Goal: Task Accomplishment & Management: Use online tool/utility

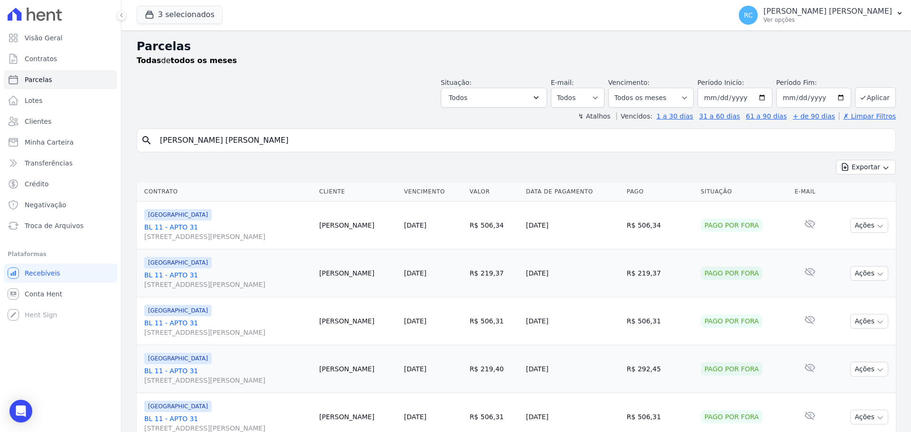
select select
drag, startPoint x: 285, startPoint y: 138, endPoint x: 0, endPoint y: 158, distance: 285.8
click at [0, 157] on div "Visão Geral Contratos Parcelas Lotes Clientes Minha Carteira Transferências Cré…" at bounding box center [455, 216] width 911 height 432
type input "maria fernanda silva do carm"
select select
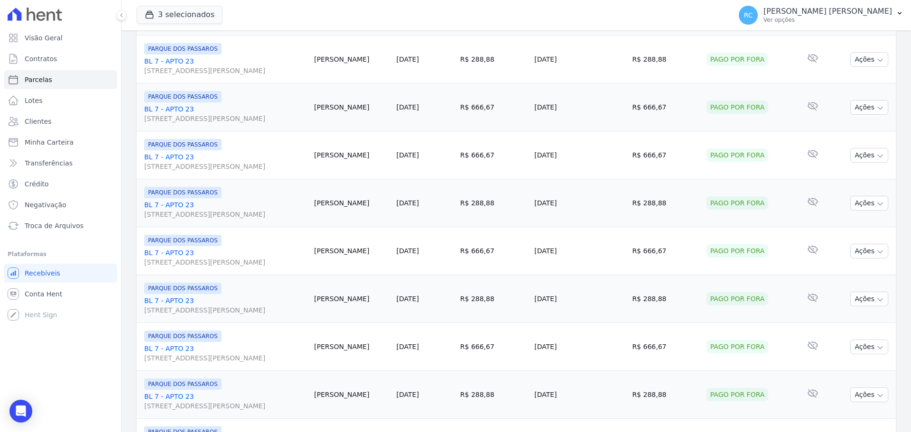
scroll to position [1008, 0]
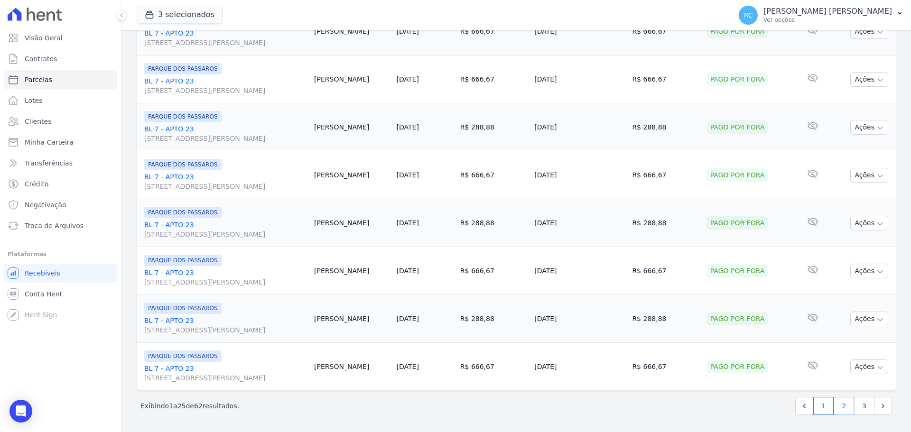
click at [841, 407] on link "2" at bounding box center [843, 406] width 20 height 18
select select
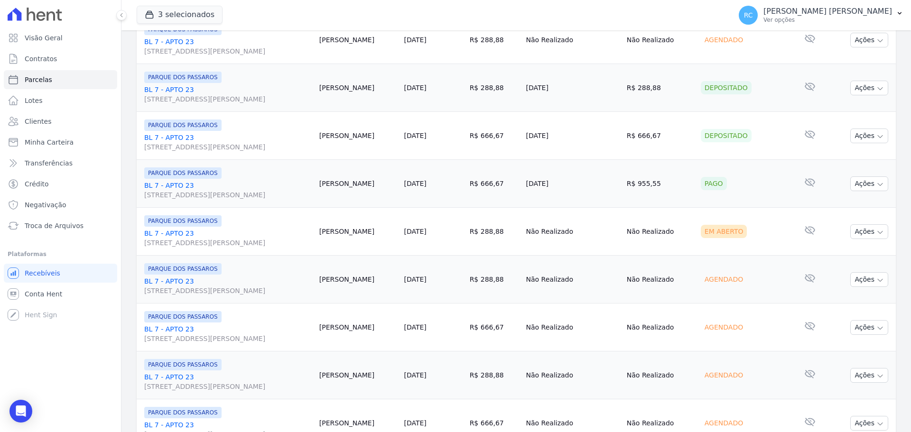
scroll to position [142, 0]
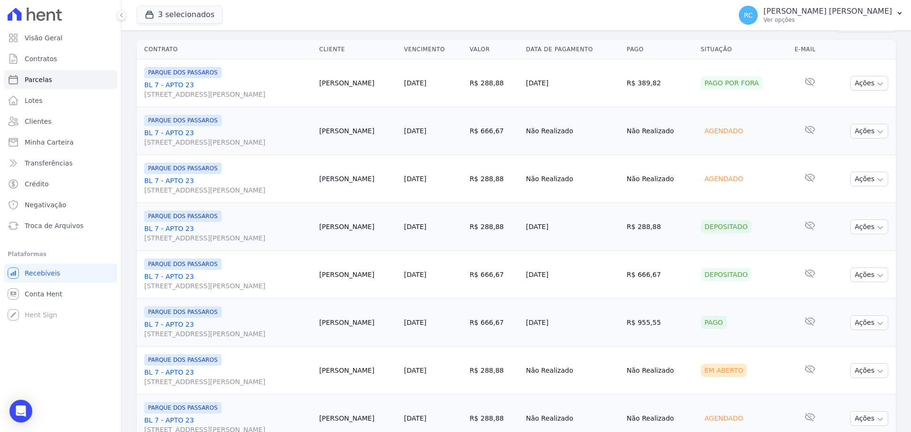
drag, startPoint x: 865, startPoint y: 129, endPoint x: 868, endPoint y: 148, distance: 18.4
click at [864, 129] on button "Ações" at bounding box center [869, 131] width 38 height 15
click at [849, 205] on link "Liquidação Manual" at bounding box center [865, 206] width 91 height 18
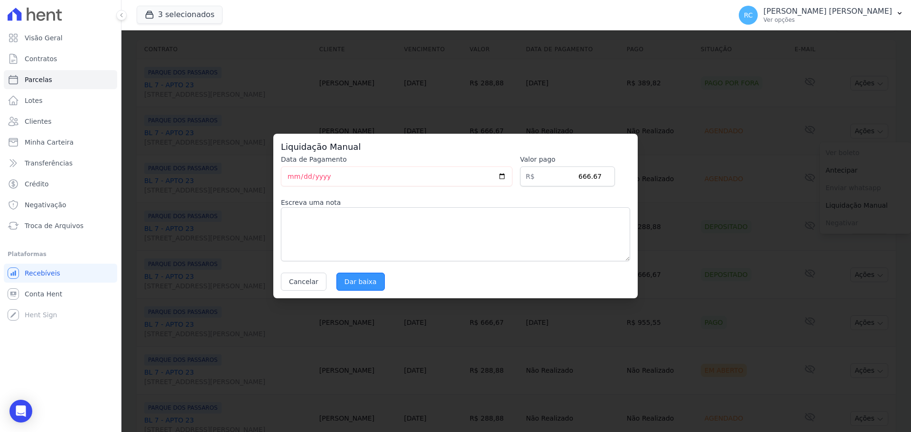
click at [344, 290] on div "Liquidação Manual Data de Pagamento 2025-09-24 Valor pago R$ 666.67 Escreva uma…" at bounding box center [455, 216] width 364 height 165
click at [363, 276] on input "Dar baixa" at bounding box center [360, 282] width 48 height 18
select select
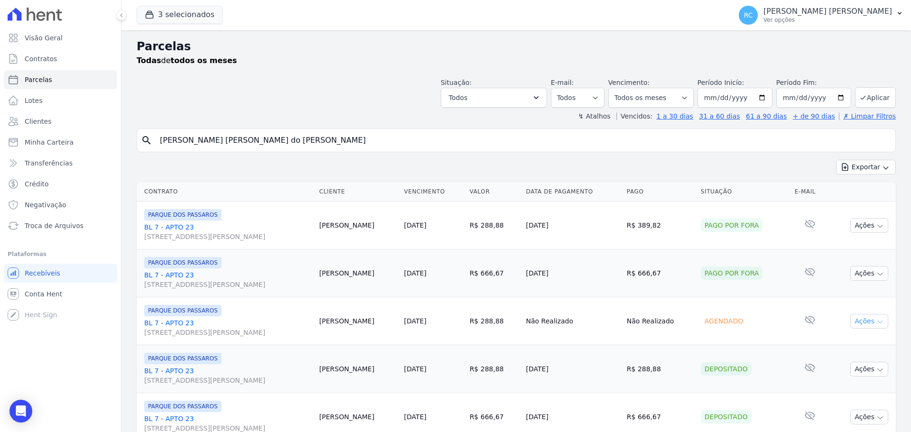
click at [862, 317] on button "Ações" at bounding box center [869, 321] width 38 height 15
click at [836, 393] on link "Liquidação Manual" at bounding box center [865, 396] width 91 height 18
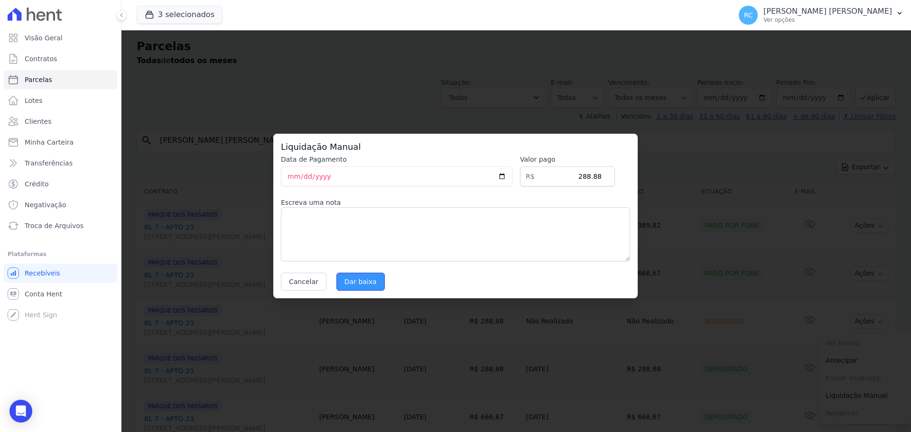
click at [347, 277] on input "Dar baixa" at bounding box center [360, 282] width 48 height 18
select select
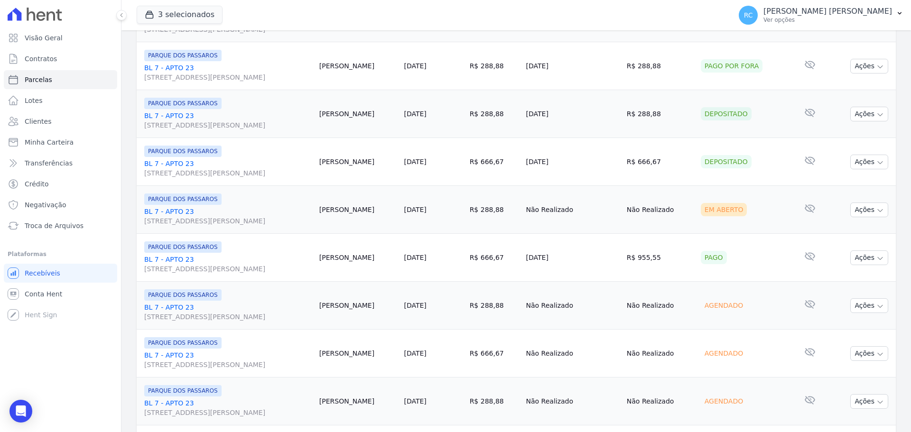
scroll to position [285, 0]
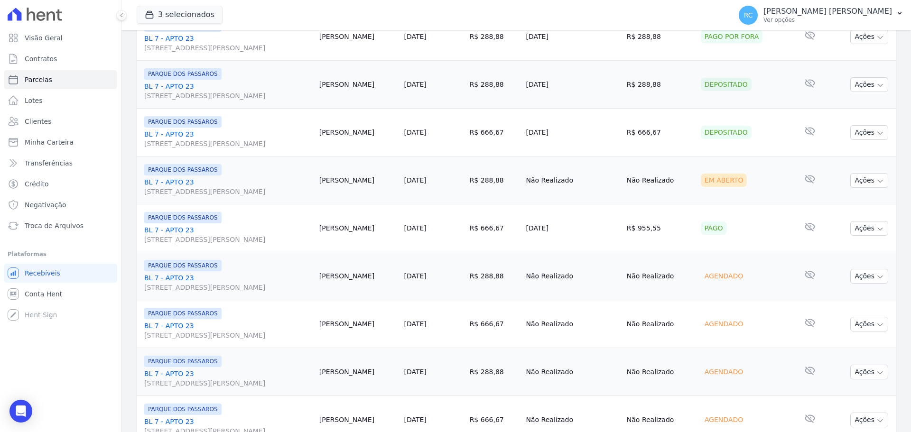
click at [863, 190] on td "Ações Ver boleto Não é possível visualizar o boleto de um pagamento em aberto A…" at bounding box center [862, 181] width 66 height 48
click at [862, 184] on button "Ações" at bounding box center [869, 180] width 38 height 15
click at [831, 255] on link "Liquidação Manual" at bounding box center [865, 255] width 91 height 18
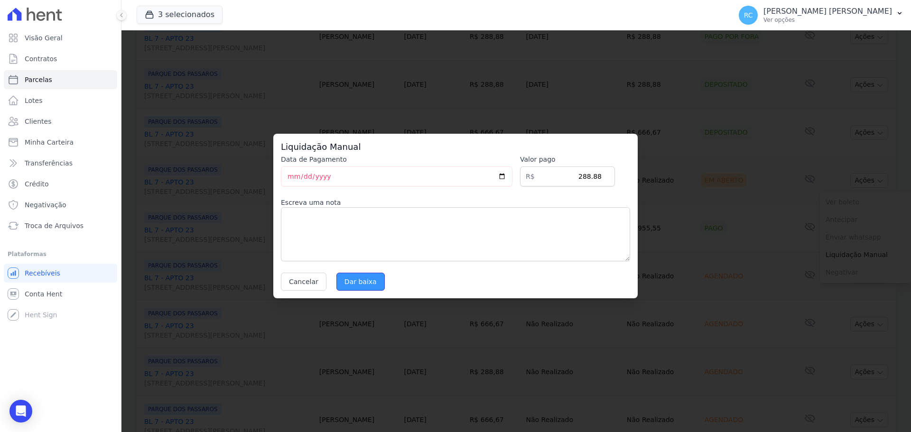
click at [360, 280] on input "Dar baixa" at bounding box center [360, 282] width 48 height 18
select select
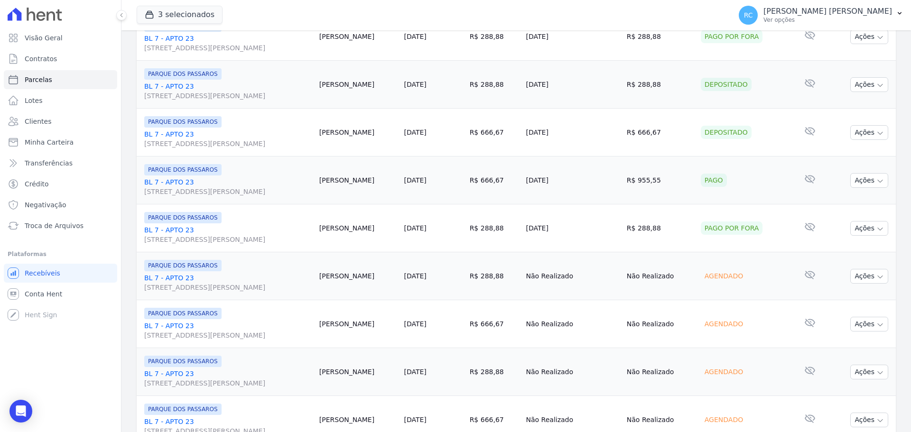
scroll to position [332, 0]
drag, startPoint x: 716, startPoint y: 233, endPoint x: 720, endPoint y: 238, distance: 6.1
click at [711, 238] on td "Agendado" at bounding box center [744, 229] width 94 height 48
click at [859, 227] on button "Ações" at bounding box center [869, 229] width 38 height 15
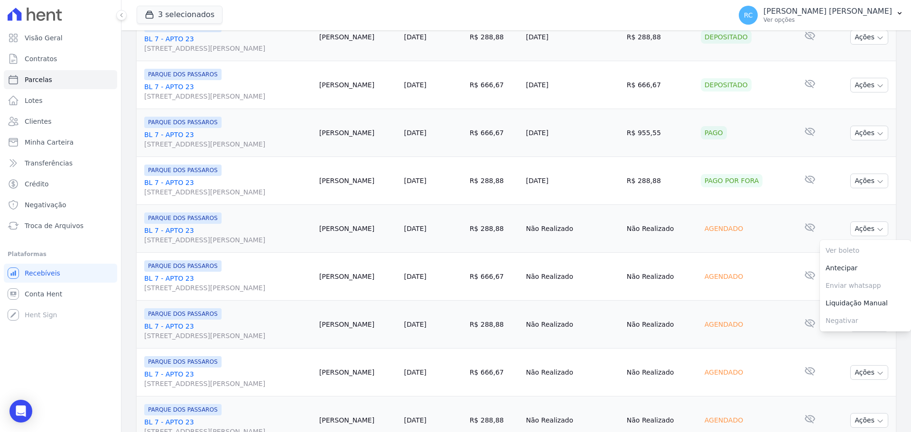
click at [495, 262] on td "R$ 666,67" at bounding box center [494, 277] width 56 height 48
click at [62, 372] on div "Visão Geral Contratos Parcelas Lotes Clientes Minha Carteira Transferências Cré…" at bounding box center [60, 216] width 121 height 432
click at [87, 372] on div "Visão Geral Contratos Parcelas Lotes Clientes Minha Carteira Transferências Cré…" at bounding box center [60, 216] width 121 height 432
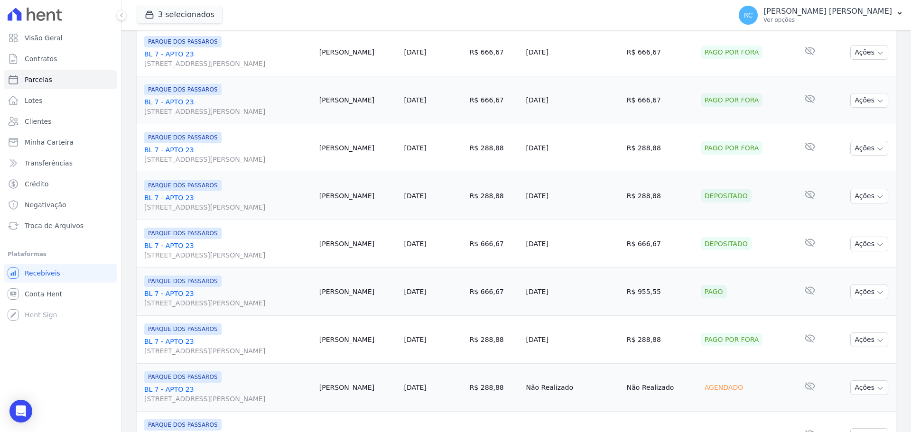
scroll to position [0, 0]
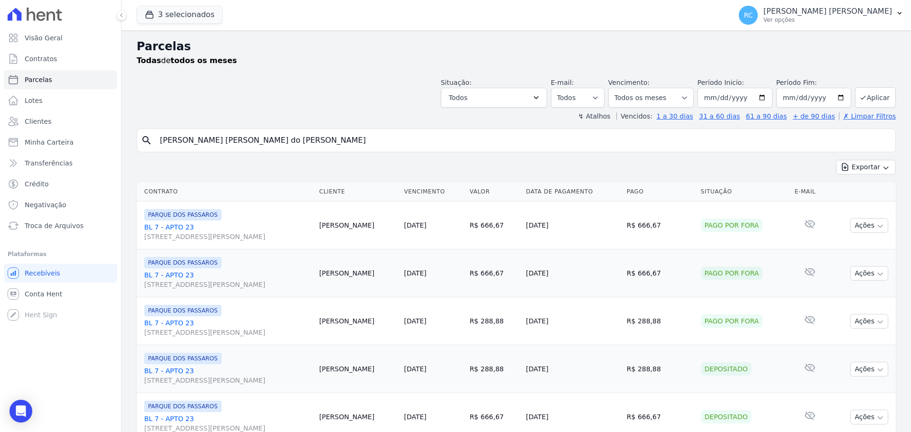
drag, startPoint x: 297, startPoint y: 139, endPoint x: 35, endPoint y: 173, distance: 264.9
click at [36, 173] on div "Visão Geral Contratos Parcelas Lotes Clientes Minha Carteira Transferências Cré…" at bounding box center [455, 216] width 911 height 432
paste input "Rafael Francisco de Freitas"
type input "Rafael Francisco de Freitas"
select select
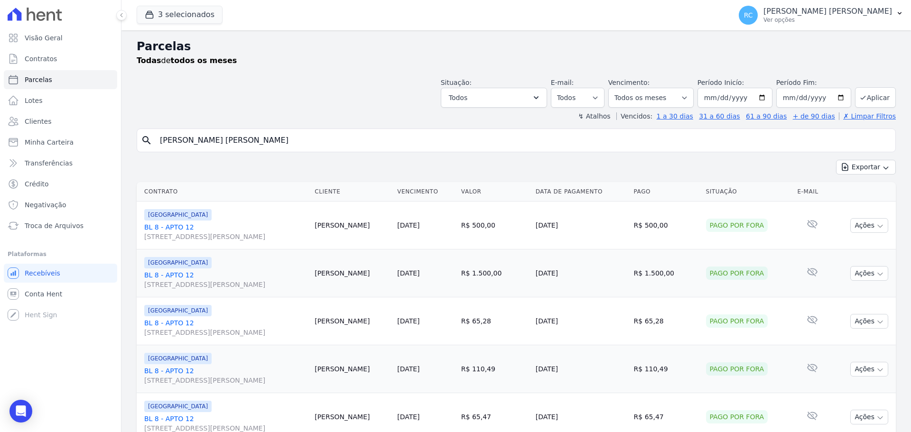
drag, startPoint x: 255, startPoint y: 139, endPoint x: 19, endPoint y: 152, distance: 235.6
click at [23, 157] on div "Visão Geral Contratos Parcelas Lotes Clientes Minha Carteira Transferências Cré…" at bounding box center [455, 216] width 911 height 432
click at [40, 292] on span "Conta Hent" at bounding box center [43, 293] width 37 height 9
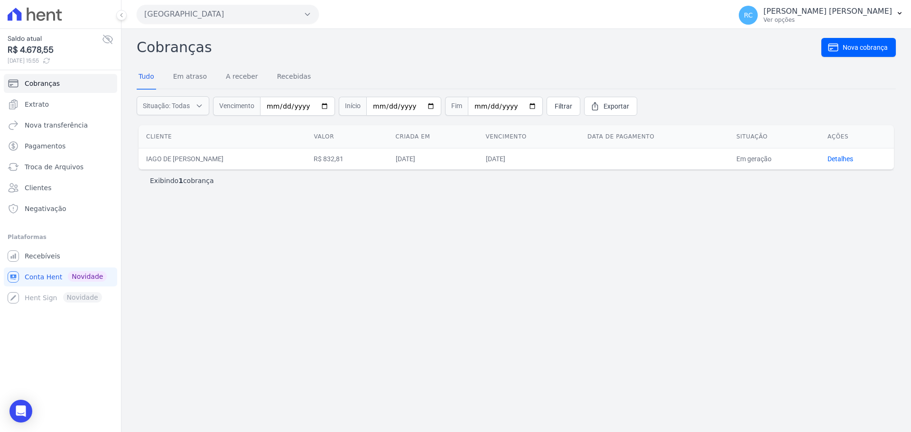
click at [78, 156] on ul "Cobranças Extrato Nova transferência Pagamentos Troca de Arquivos Clientes Nega…" at bounding box center [60, 146] width 113 height 144
click at [71, 172] on link "Troca de Arquivos" at bounding box center [60, 166] width 113 height 19
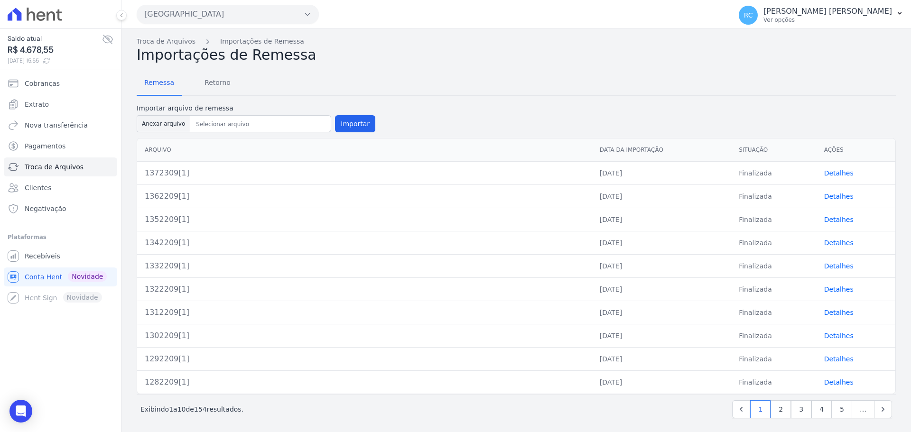
click at [216, 17] on button "Parque Dos Passaros" at bounding box center [228, 14] width 182 height 19
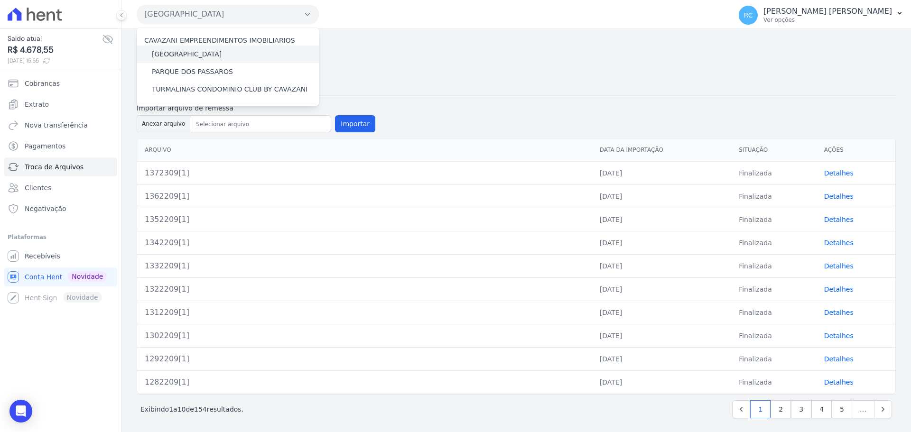
click at [200, 52] on label "[GEOGRAPHIC_DATA]" at bounding box center [187, 54] width 70 height 10
click at [0, 0] on input "[GEOGRAPHIC_DATA]" at bounding box center [0, 0] width 0 height 0
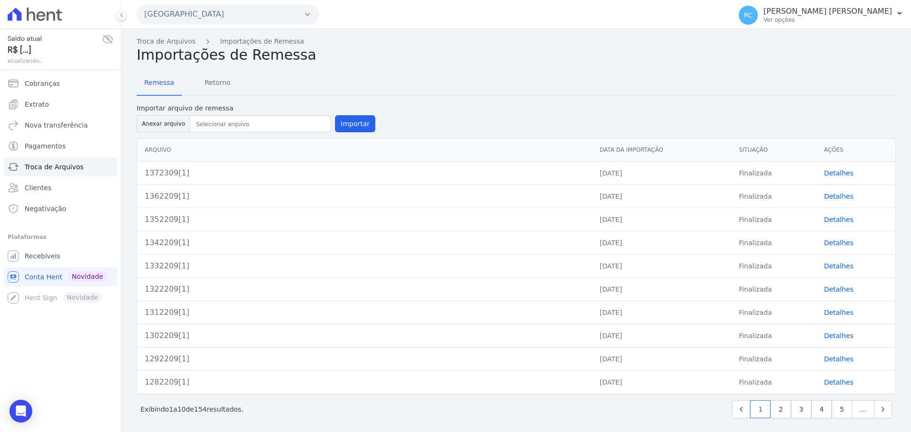
click at [222, 8] on button "Parque Dos Passaros" at bounding box center [228, 14] width 182 height 19
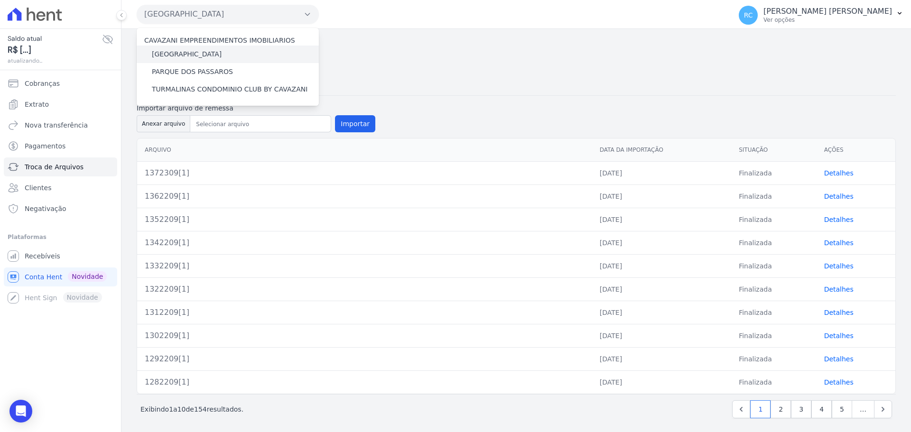
click at [174, 55] on label "[GEOGRAPHIC_DATA]" at bounding box center [187, 54] width 70 height 10
click at [0, 0] on input "[GEOGRAPHIC_DATA]" at bounding box center [0, 0] width 0 height 0
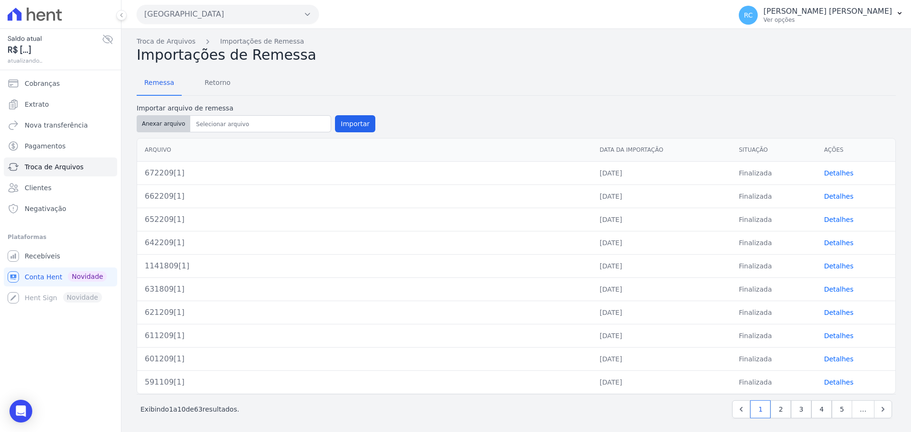
click at [163, 128] on button "Anexar arquivo" at bounding box center [164, 123] width 54 height 17
click at [164, 128] on button "Anexar arquivo" at bounding box center [164, 123] width 54 height 17
type input "682409[1]"
click at [363, 125] on button "Importar" at bounding box center [355, 123] width 40 height 17
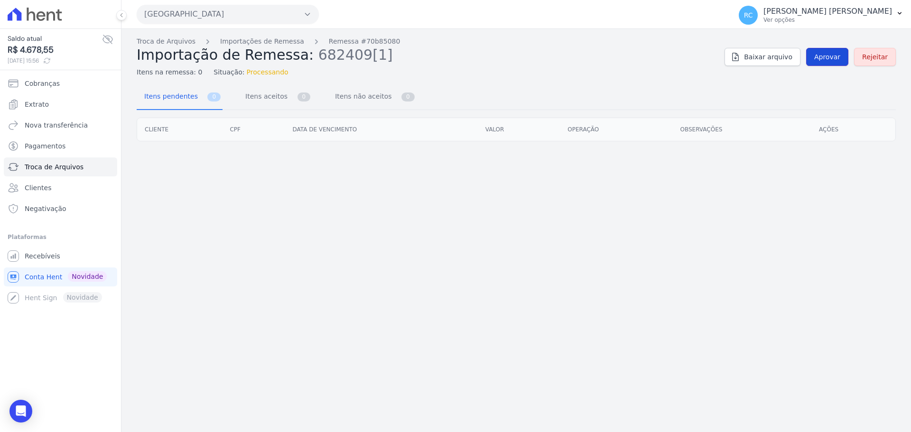
click at [829, 61] on link "Aprovar" at bounding box center [827, 57] width 42 height 18
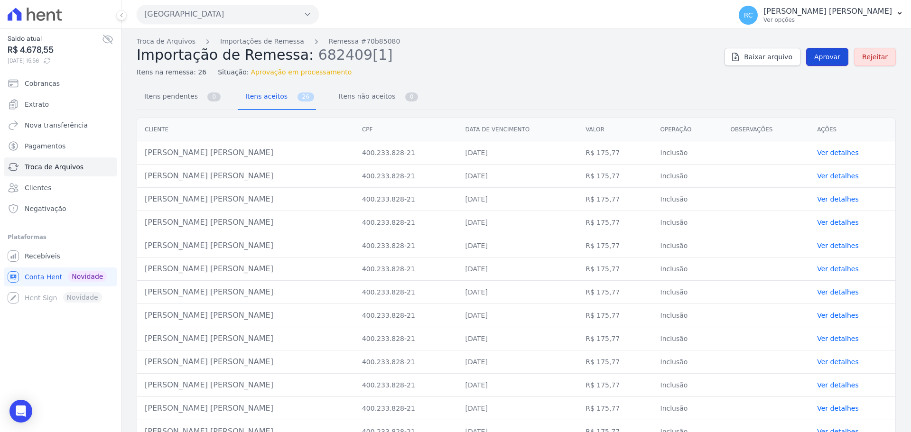
click at [814, 62] on link "Aprovar" at bounding box center [827, 57] width 42 height 18
click at [824, 55] on span "Aprovar" at bounding box center [827, 56] width 26 height 9
click at [825, 52] on link "Aprovar" at bounding box center [827, 57] width 42 height 18
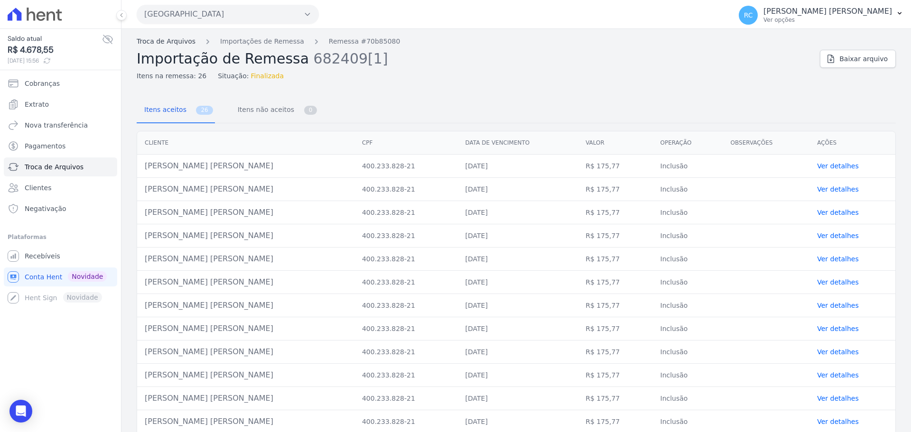
click at [154, 41] on link "Troca de Arquivos" at bounding box center [166, 42] width 59 height 10
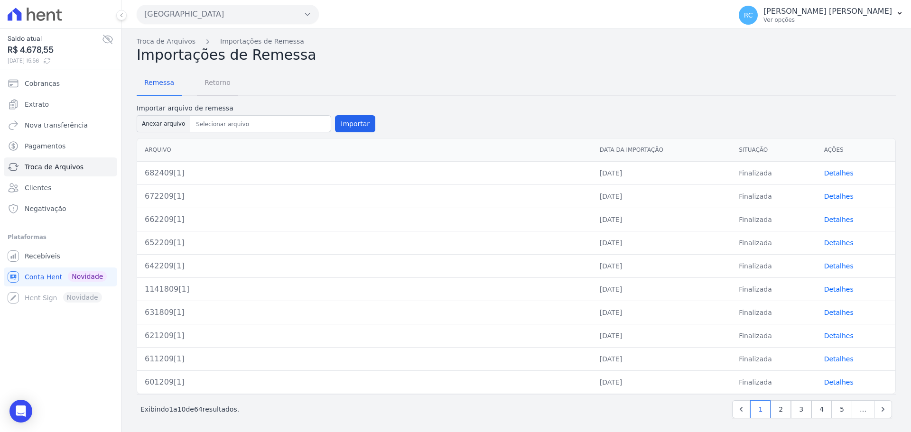
click at [221, 85] on span "Retorno" at bounding box center [217, 82] width 37 height 19
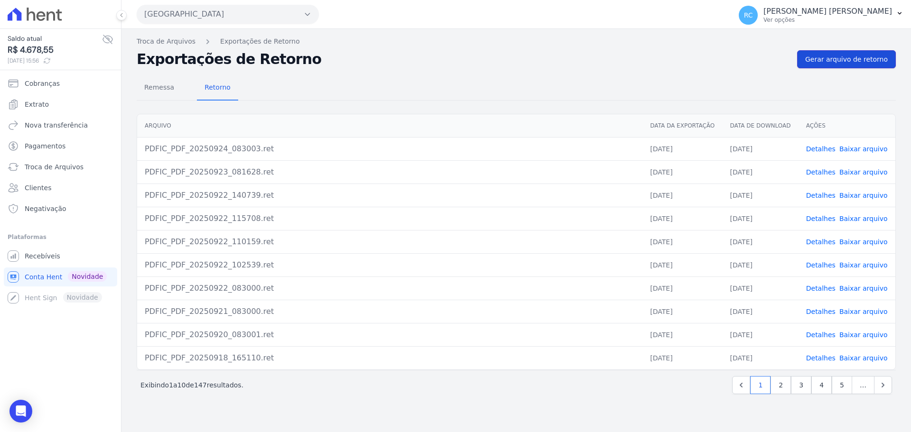
click at [824, 63] on span "Gerar arquivo de retorno" at bounding box center [846, 59] width 83 height 9
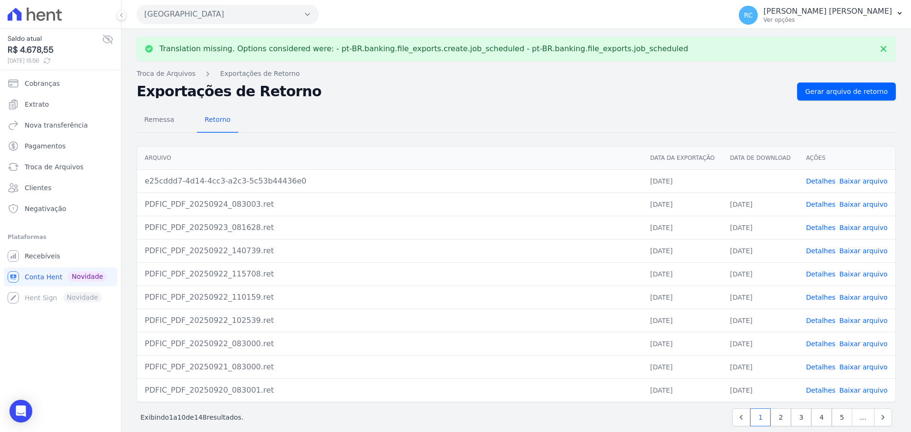
click at [864, 181] on link "Baixar arquivo" at bounding box center [863, 181] width 48 height 8
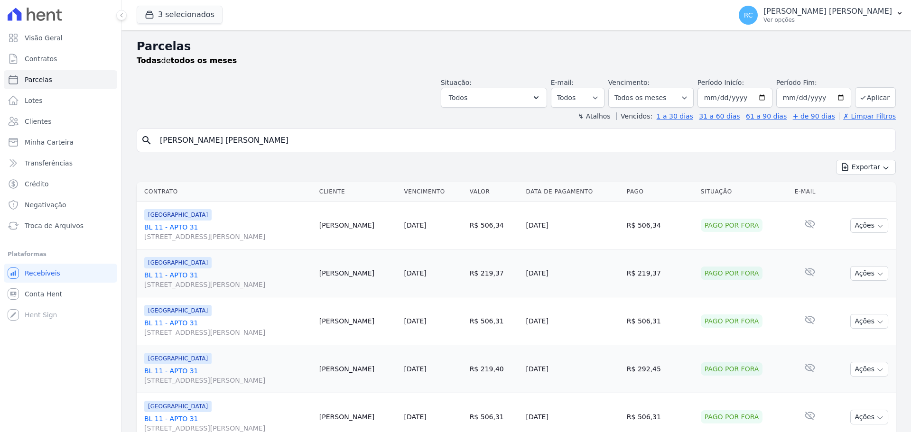
select select
click at [53, 37] on span "Visão Geral" at bounding box center [44, 37] width 38 height 9
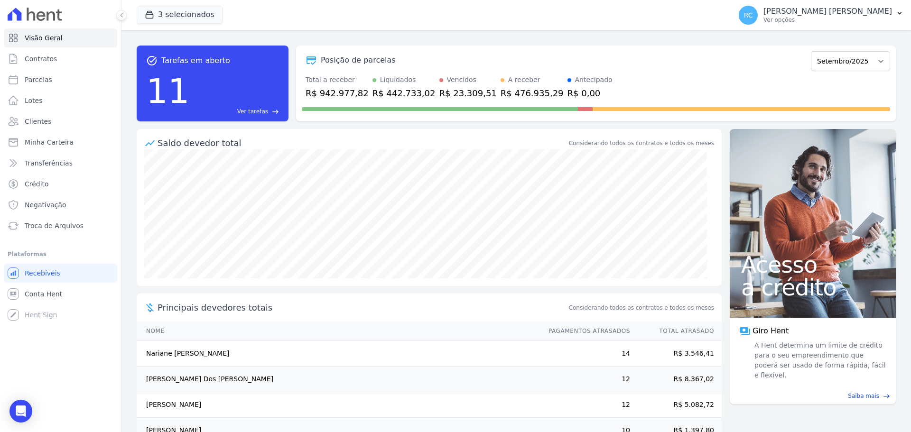
click at [859, 11] on p "[PERSON_NAME] [PERSON_NAME]" at bounding box center [827, 11] width 129 height 9
click at [834, 36] on link "Perfil do empreendimento" at bounding box center [849, 40] width 121 height 17
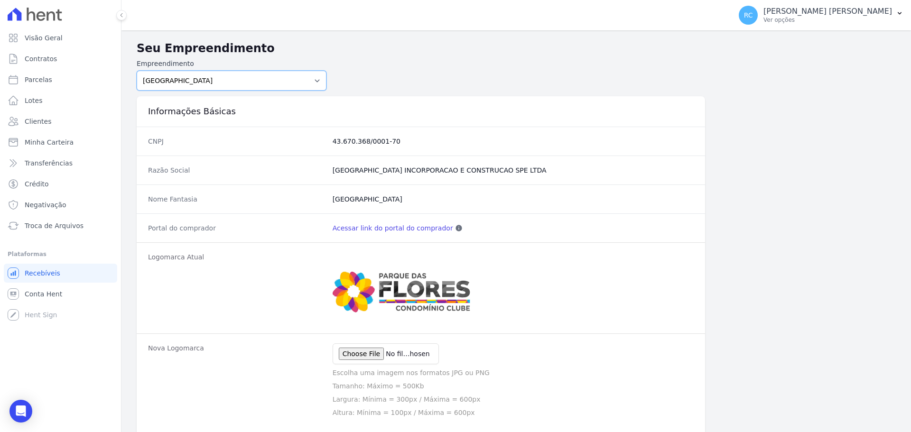
click at [248, 86] on select "PARQUE DAS FLORES PARQUE DOS PASSAROS TURMALINAS CONDOMINIO CLUB BY CAVAZANI" at bounding box center [232, 81] width 190 height 20
select select "7c6dbd88-c992-4e1b-a35d-d12916fde016"
click at [137, 71] on select "PARQUE DAS FLORES PARQUE DOS PASSAROS TURMALINAS CONDOMINIO CLUB BY CAVAZANI" at bounding box center [232, 81] width 190 height 20
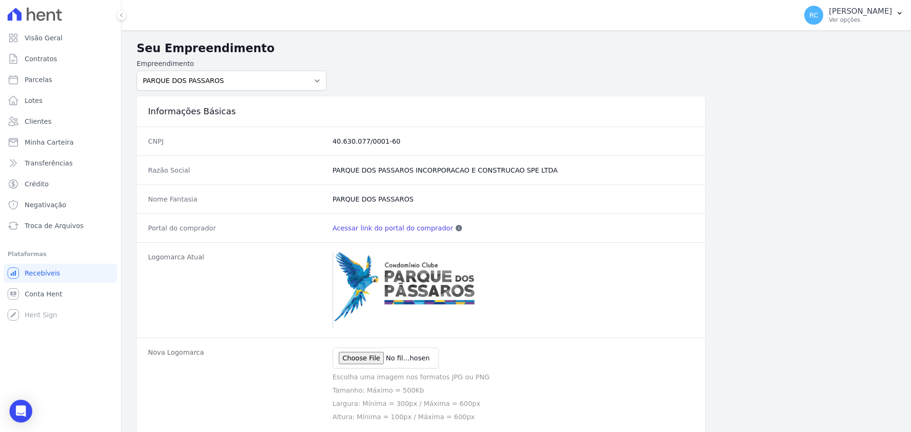
click at [397, 229] on link "Acessar link do portal do comprador" at bounding box center [392, 227] width 120 height 9
